Goal: Transaction & Acquisition: Purchase product/service

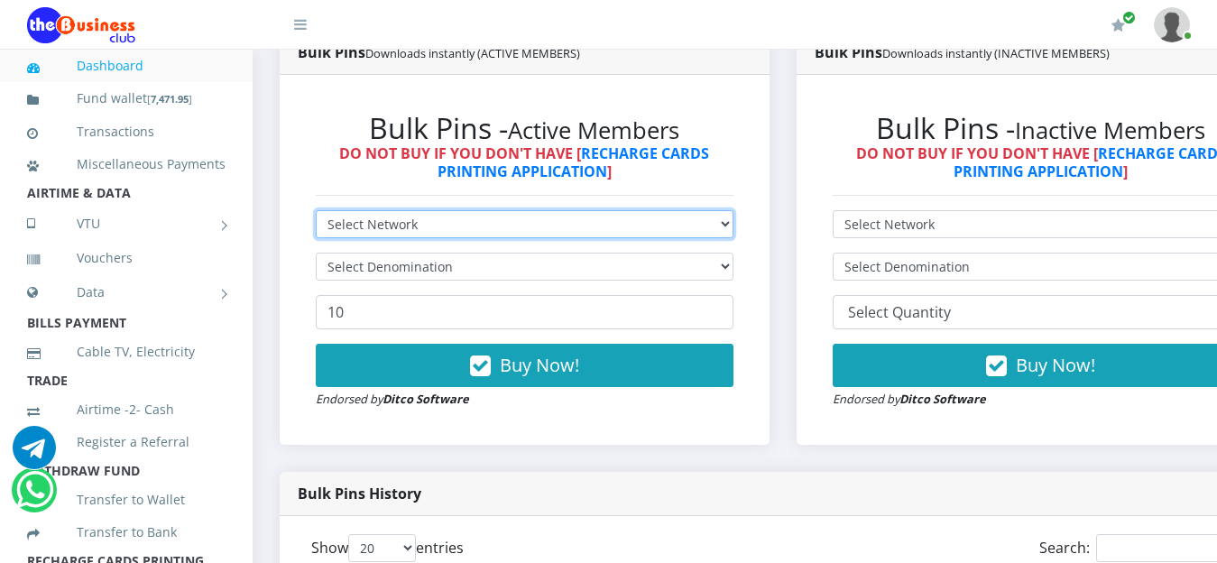
click at [729, 226] on select "Select Network MTN Globacom 9Mobile Airtel" at bounding box center [525, 224] width 418 height 28
select select "MTN"
click at [316, 213] on select "Select Network MTN Globacom 9Mobile Airtel" at bounding box center [525, 224] width 418 height 28
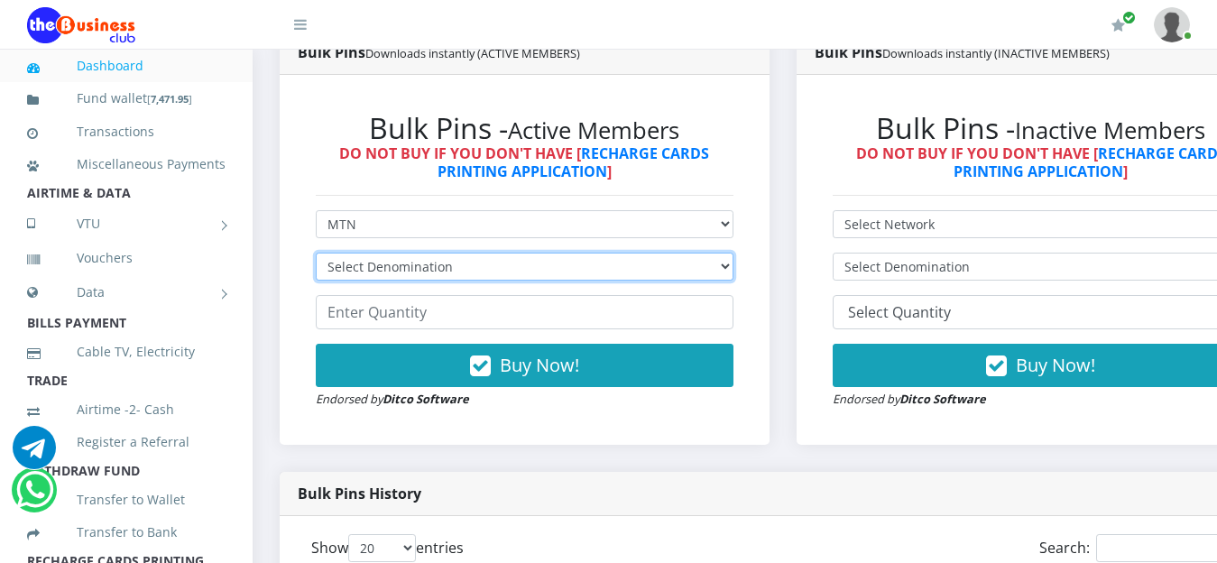
click at [732, 266] on select "Select Denomination MTN NGN100 - ₦96.99 MTN NGN200 - ₦193.98 MTN NGN400 - ₦387.…" at bounding box center [525, 267] width 418 height 28
select select "96.99-100"
click at [316, 255] on select "Select Denomination MTN NGN100 - ₦96.99 MTN NGN200 - ₦193.98 MTN NGN400 - ₦387.…" at bounding box center [525, 267] width 418 height 28
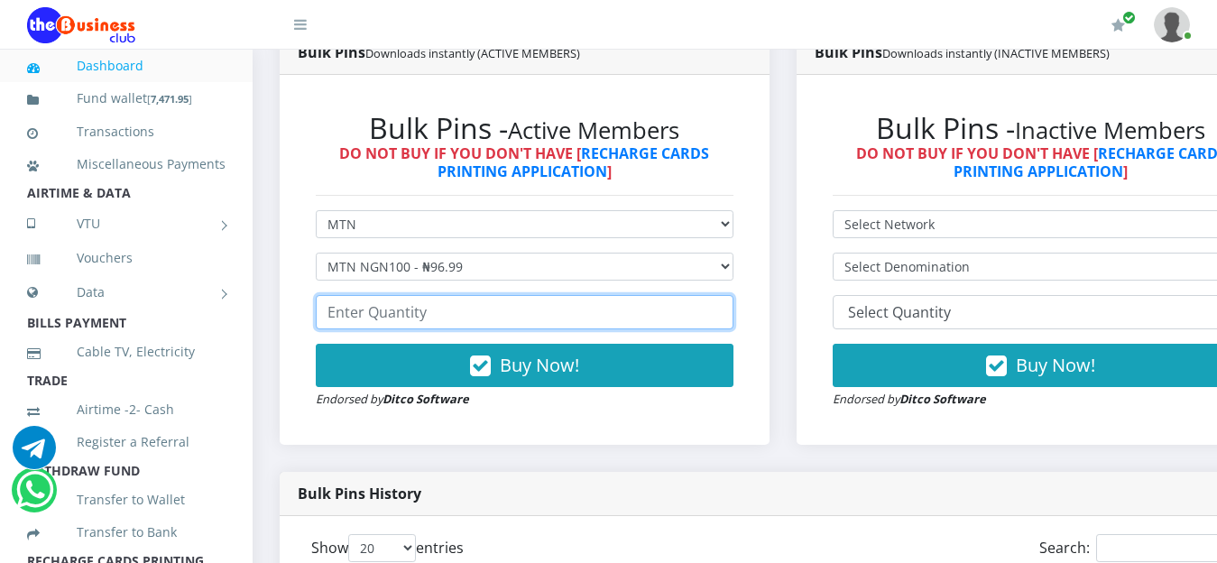
click at [498, 314] on input "number" at bounding box center [525, 312] width 418 height 34
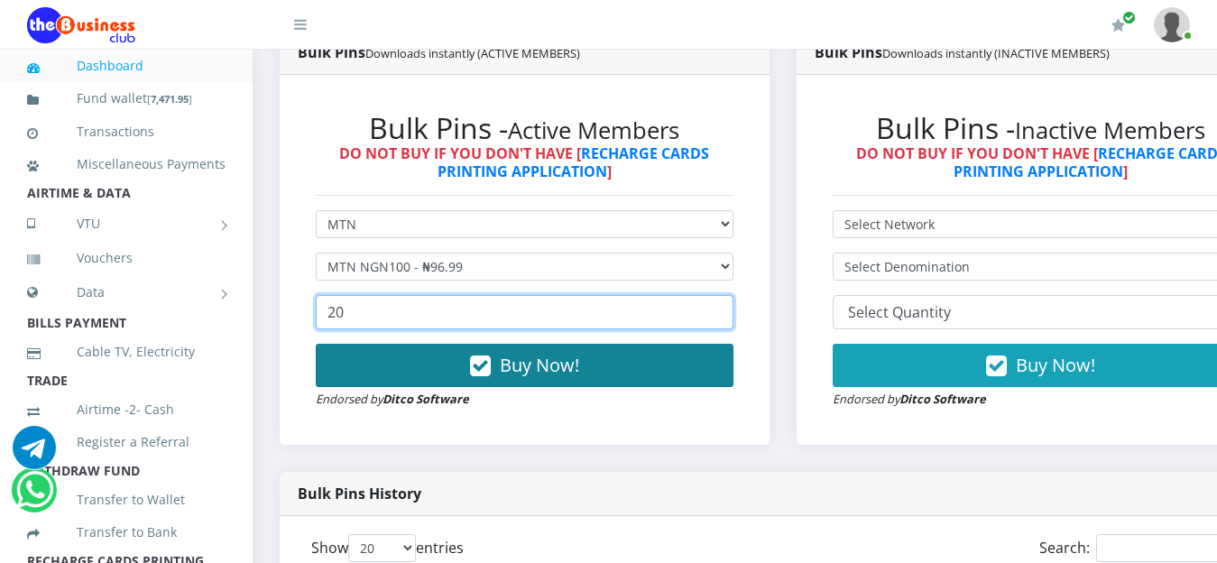
type input "20"
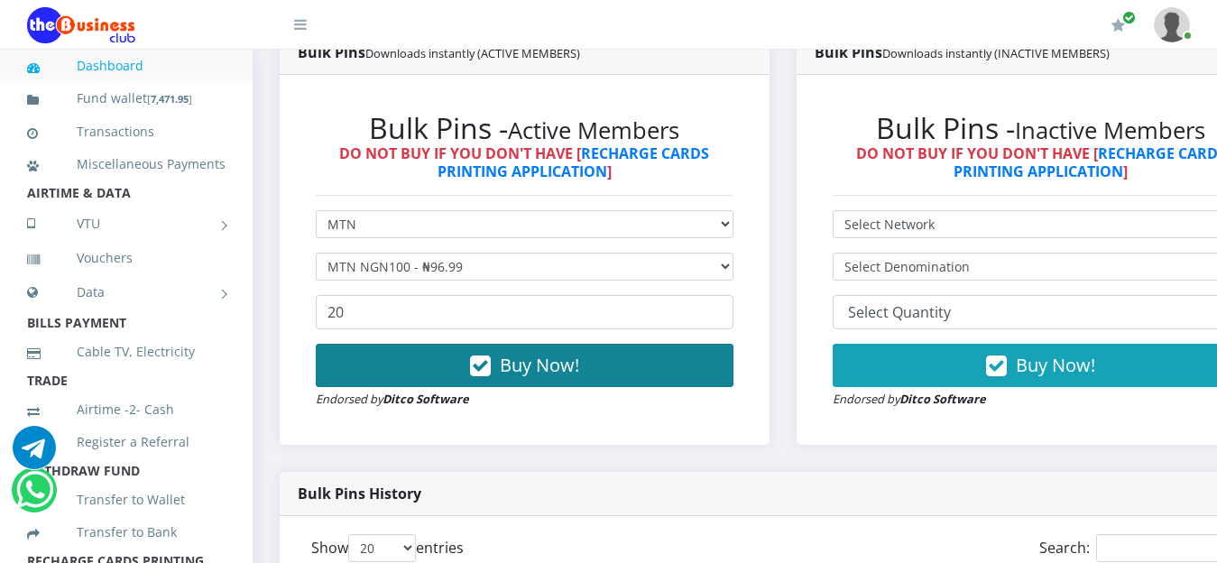
click at [553, 373] on span "Buy Now!" at bounding box center [539, 365] width 79 height 24
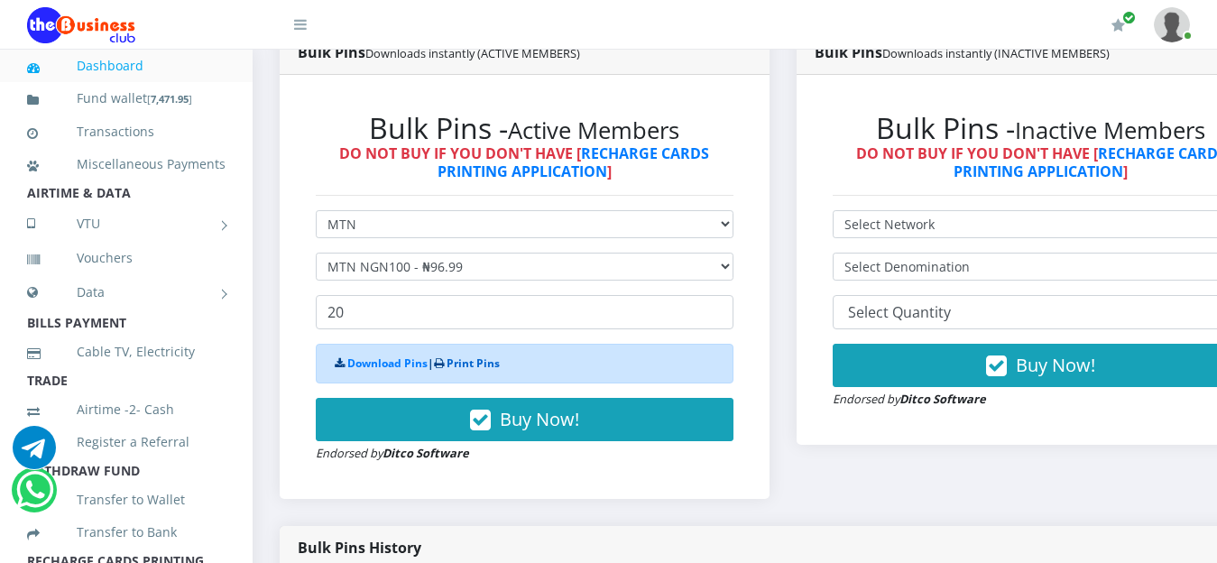
click at [485, 370] on link "Print Pins" at bounding box center [473, 362] width 53 height 15
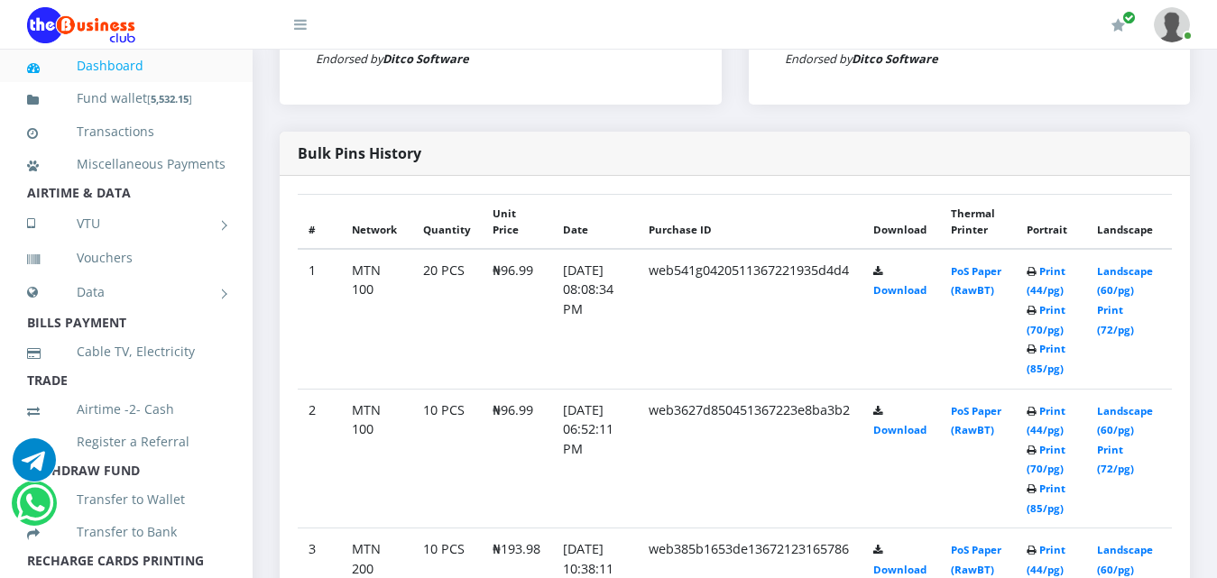
scroll to position [838, 0]
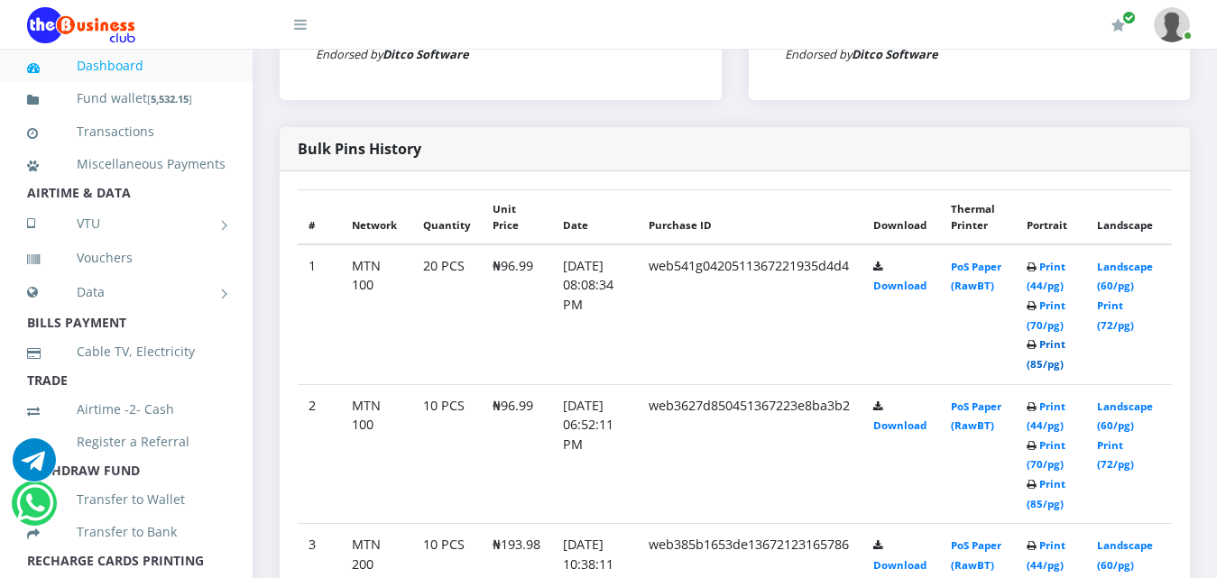
click at [1064, 344] on link "Print (85/pg)" at bounding box center [1046, 353] width 39 height 33
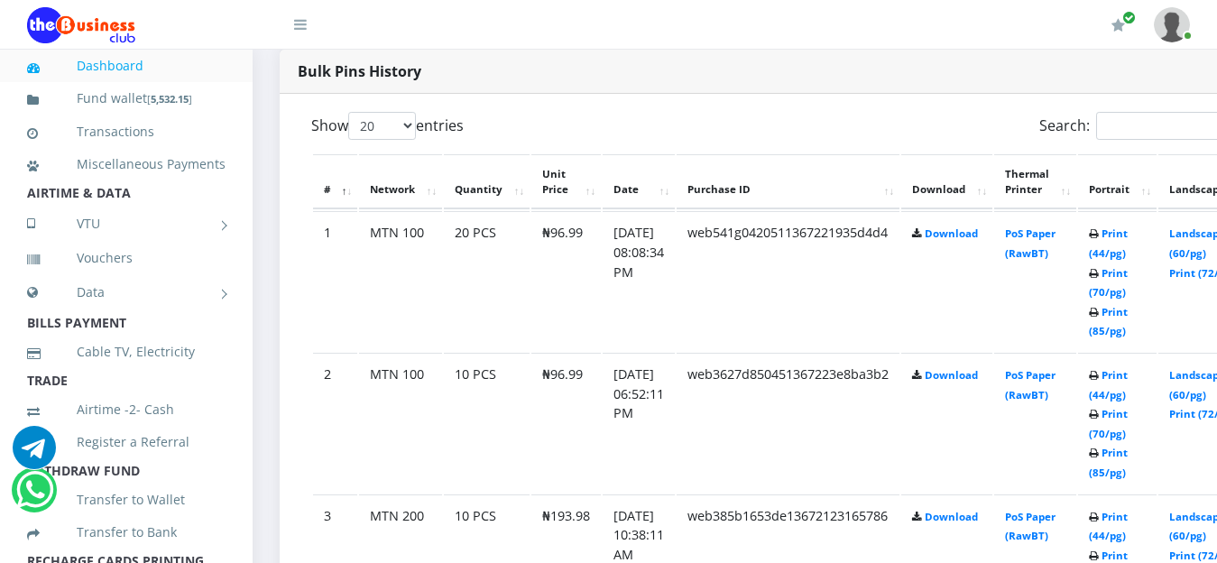
scroll to position [911, 0]
click at [1128, 311] on link "Print (85/pg)" at bounding box center [1108, 319] width 39 height 33
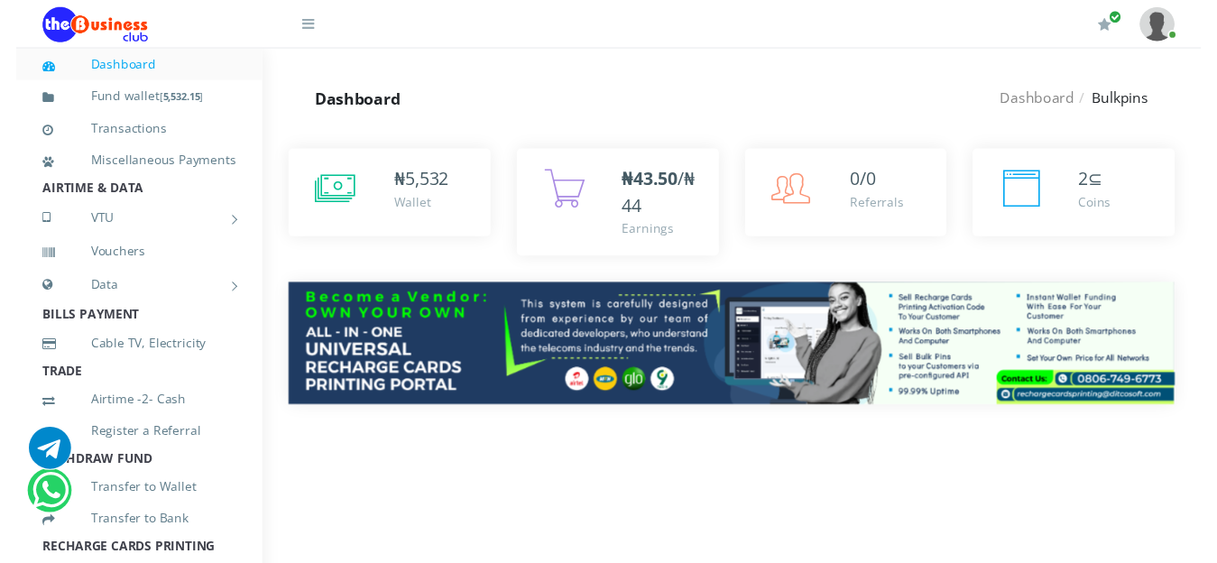
scroll to position [911, 0]
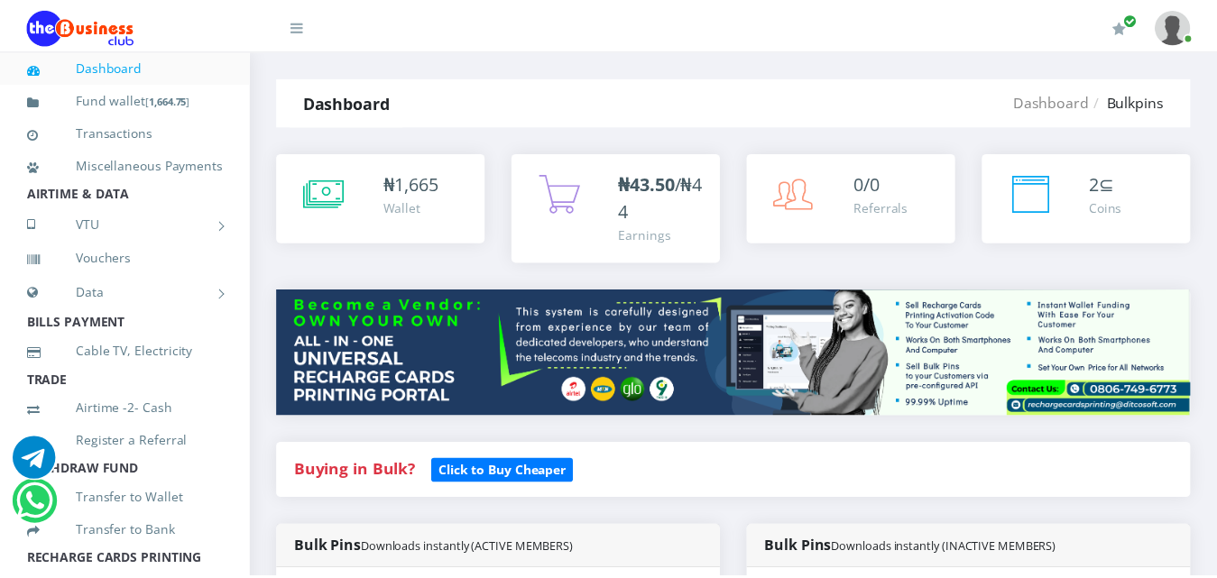
scroll to position [465, 0]
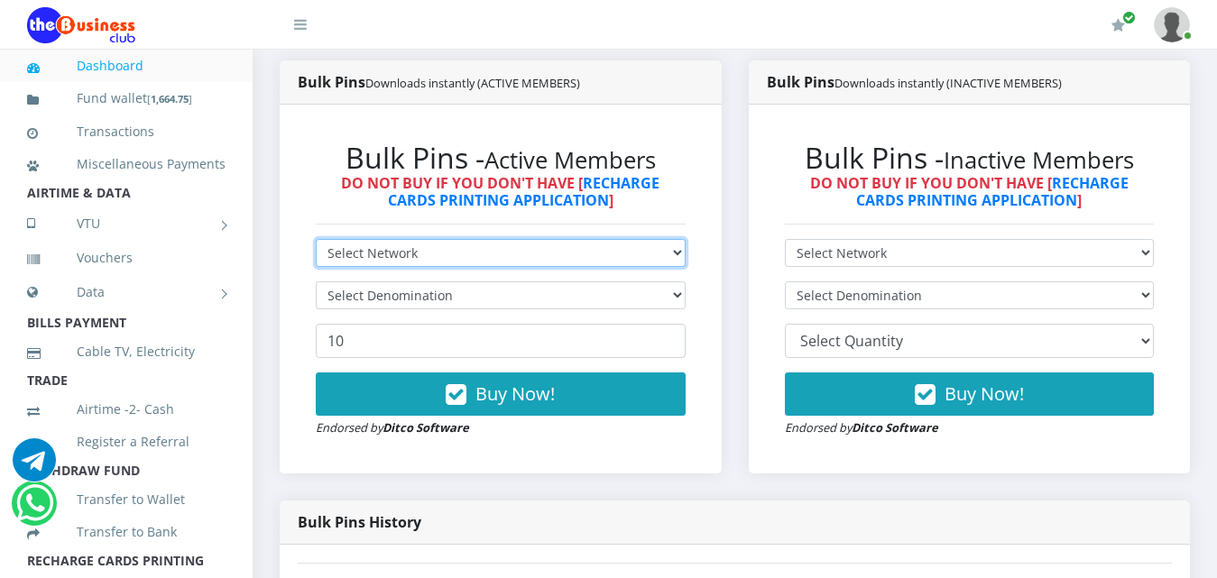
click at [670, 252] on select "Select Network MTN Globacom 9Mobile Airtel" at bounding box center [501, 253] width 370 height 28
select select "Airtel"
click at [316, 239] on select "Select Network MTN Globacom 9Mobile Airtel" at bounding box center [501, 253] width 370 height 28
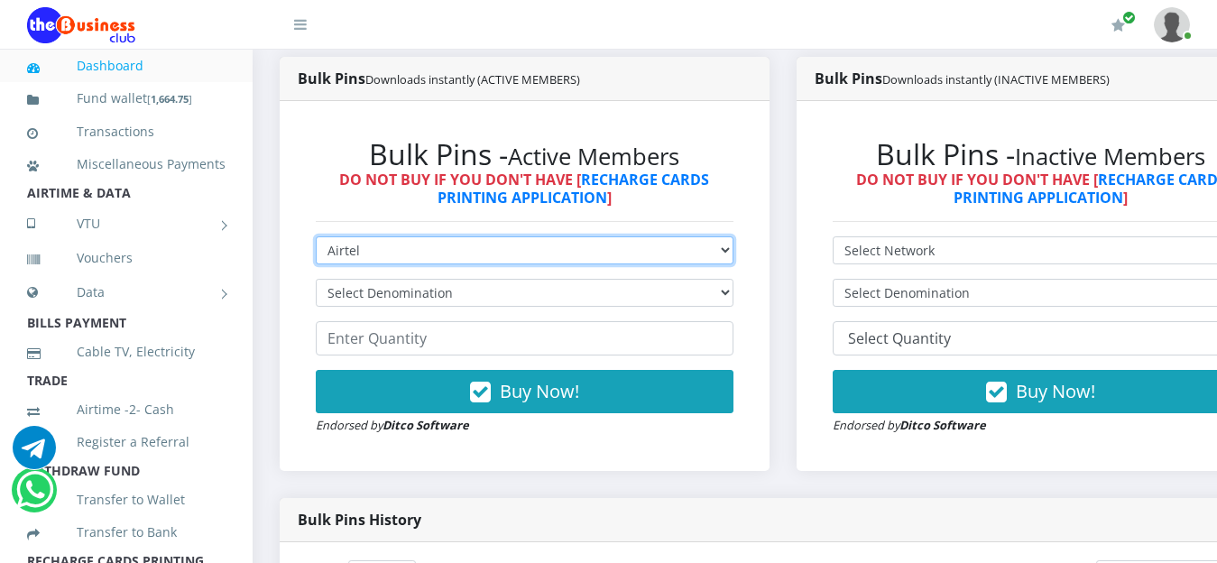
scroll to position [0, 0]
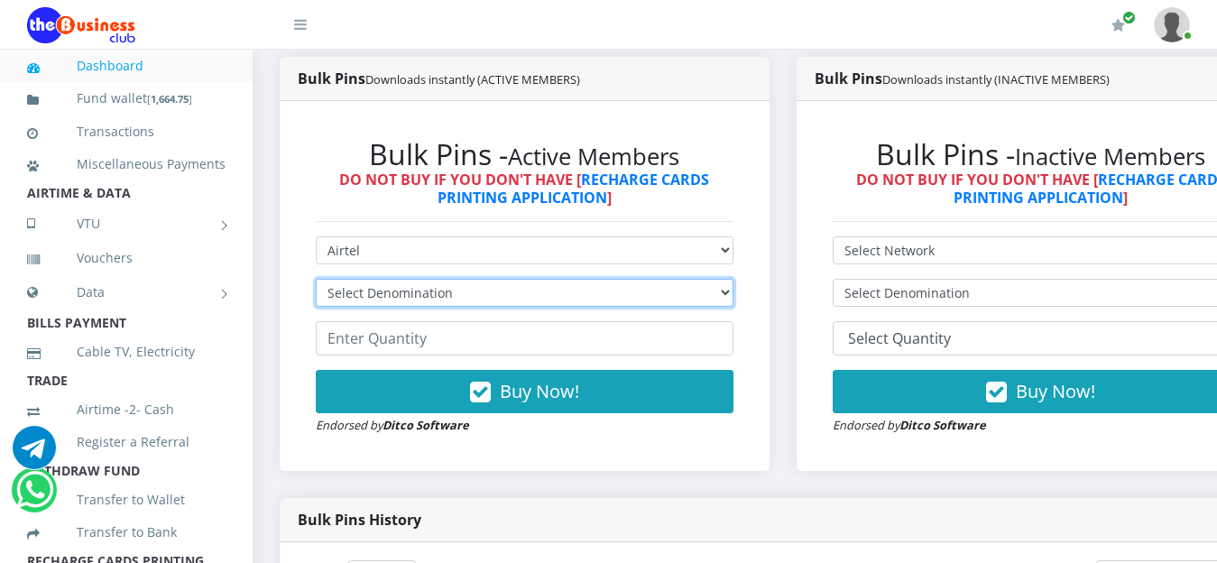
click at [733, 298] on select "Select Denomination Airtel NGN100 - ₦96.38 Airtel NGN200 - ₦192.76 Airtel NGN50…" at bounding box center [525, 293] width 418 height 28
select select "96.38-100"
click at [316, 281] on select "Select Denomination Airtel NGN100 - ₦96.38 Airtel NGN200 - ₦192.76 Airtel NGN50…" at bounding box center [525, 293] width 418 height 28
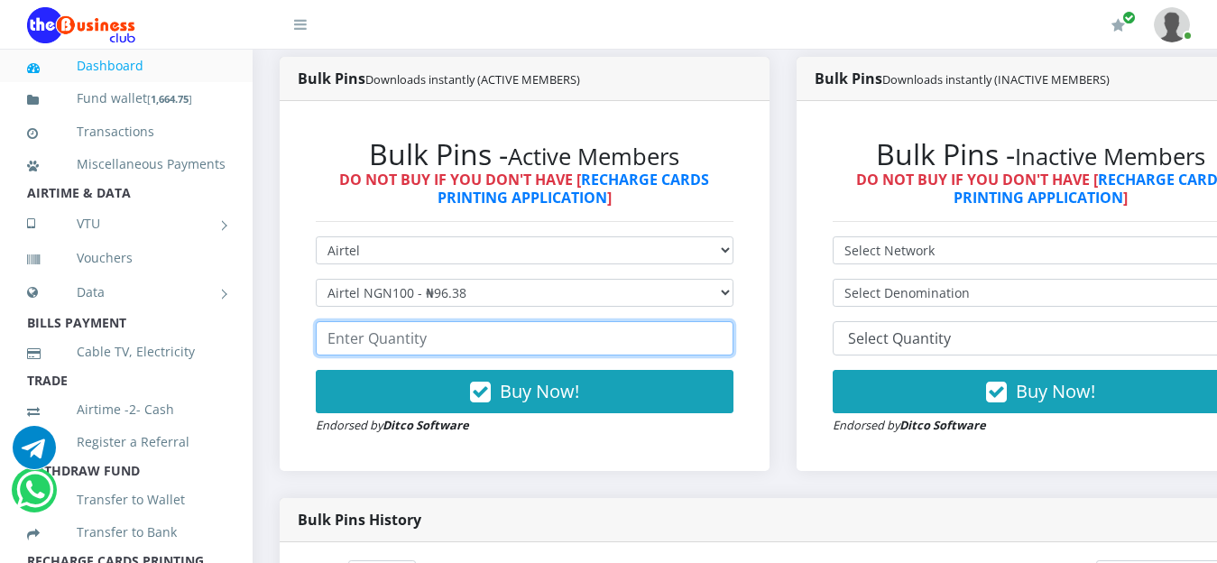
click at [497, 345] on input "number" at bounding box center [525, 338] width 418 height 34
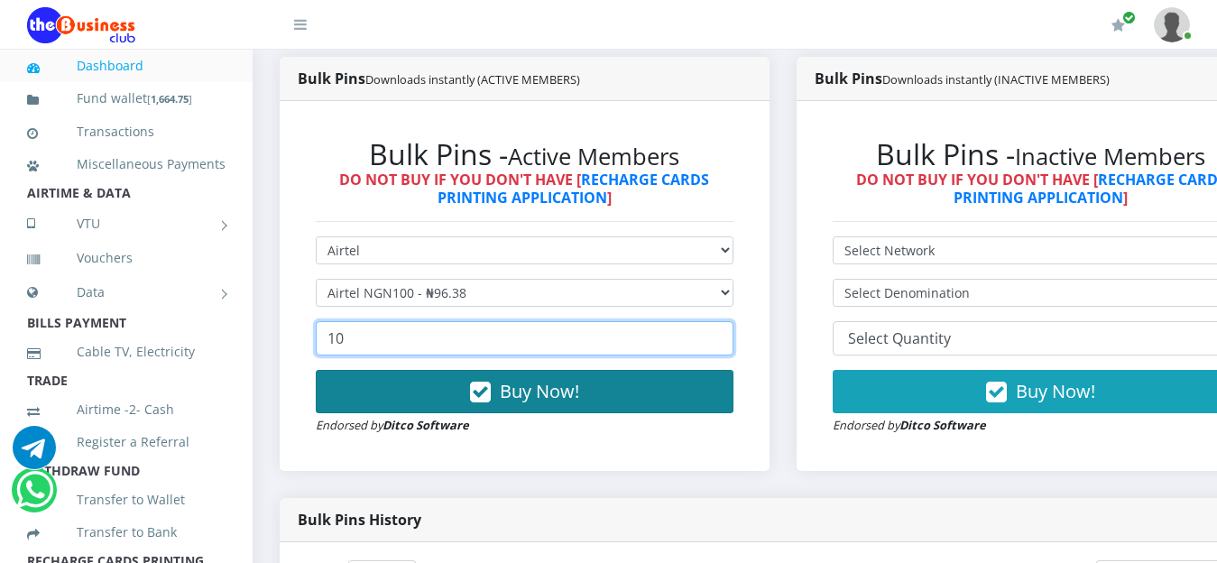
type input "10"
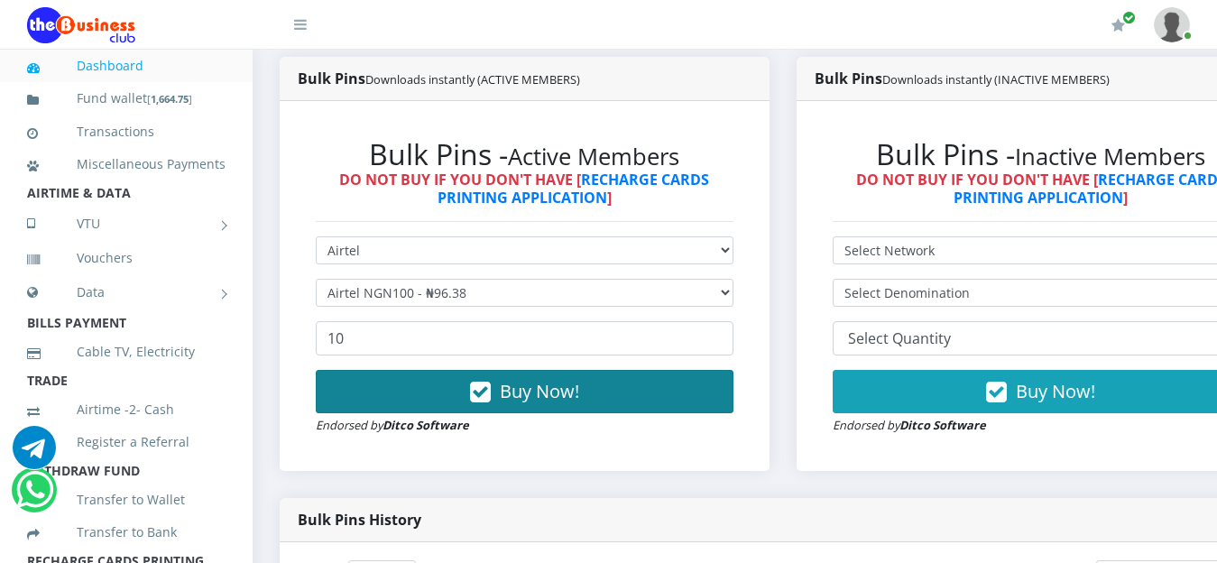
click at [558, 395] on span "Buy Now!" at bounding box center [539, 391] width 79 height 24
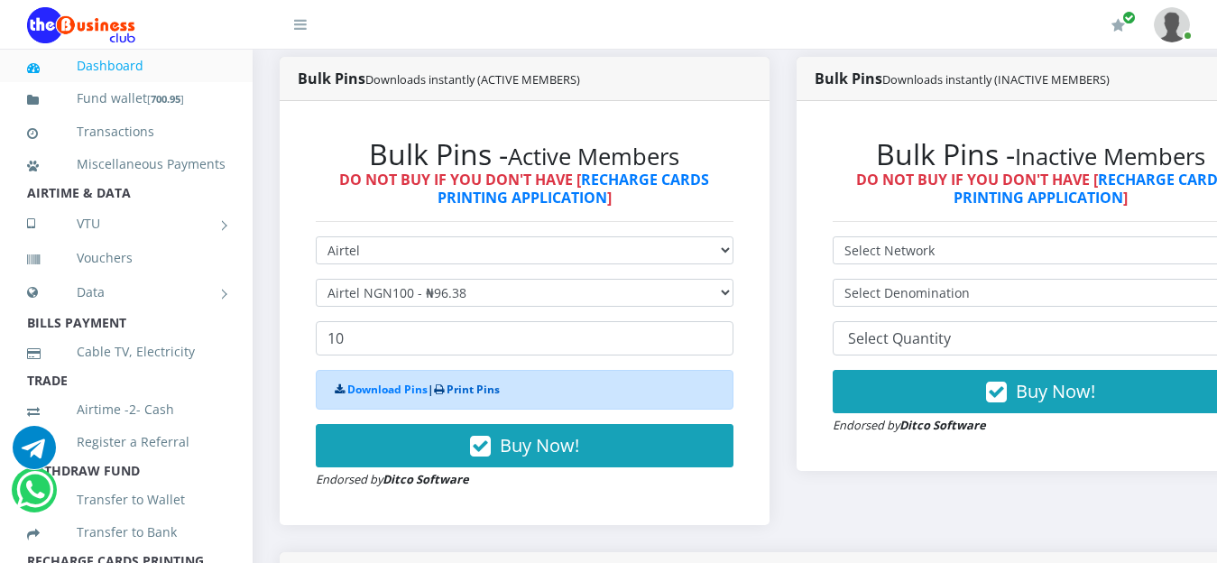
click at [500, 395] on link "Print Pins" at bounding box center [473, 389] width 53 height 15
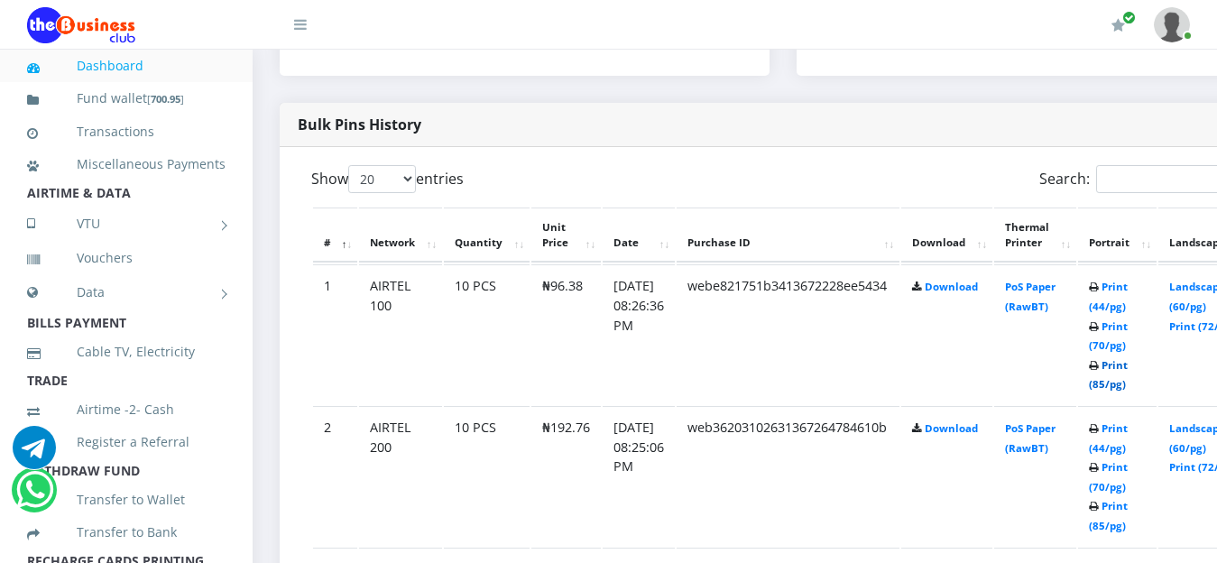
click at [1128, 372] on link "Print (85/pg)" at bounding box center [1108, 374] width 39 height 33
